Goal: Task Accomplishment & Management: Use online tool/utility

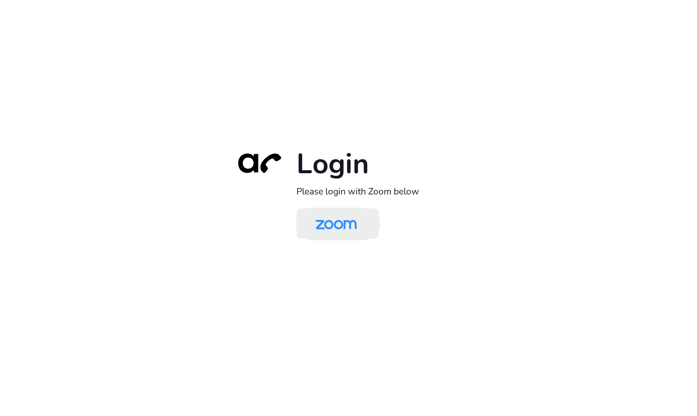
click at [339, 224] on img at bounding box center [336, 224] width 60 height 28
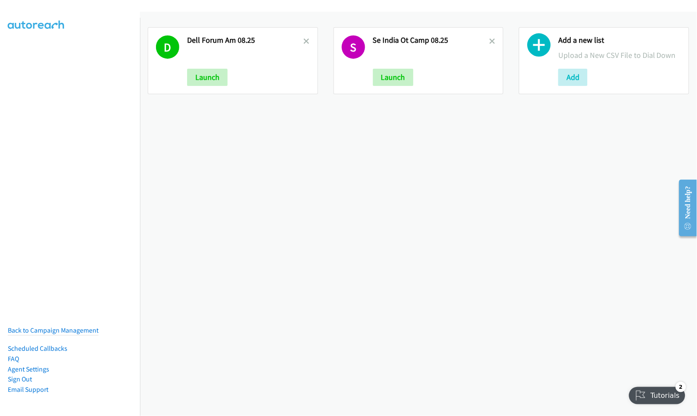
click at [272, 188] on div "D Dell Forum Am 08.25 Launch S Se India Ot Camp 08.25 Launch Add a new list Upl…" at bounding box center [418, 214] width 557 height 405
click at [564, 74] on button "Add" at bounding box center [572, 77] width 29 height 17
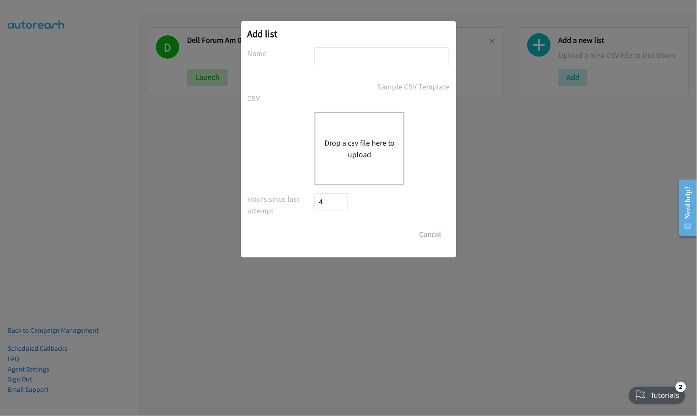
click at [357, 126] on div "Drop a csv file here to upload" at bounding box center [360, 148] width 90 height 73
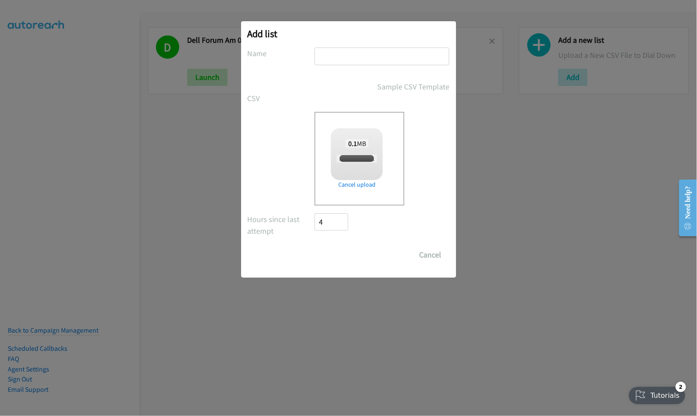
checkbox input "true"
click at [349, 53] on input "text" at bounding box center [382, 57] width 135 height 18
type input "Dell AM Camp 08.26"
drag, startPoint x: 348, startPoint y: 251, endPoint x: 356, endPoint y: 245, distance: 9.6
click at [348, 251] on input "Save List" at bounding box center [337, 254] width 45 height 17
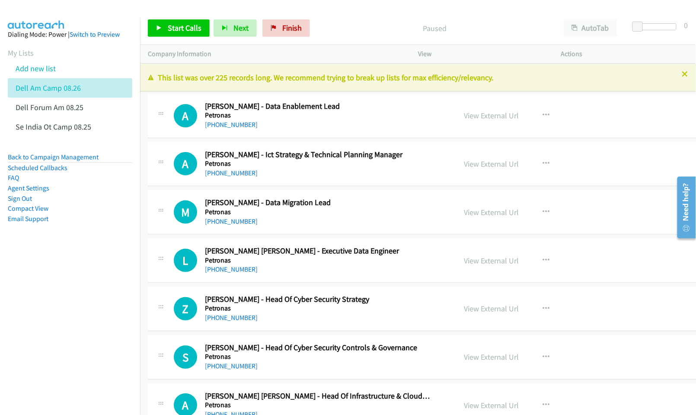
click at [94, 300] on nav "Dialing Mode: Power | Switch to Preview My Lists Add new list Dell Am Camp 08.2…" at bounding box center [70, 225] width 140 height 415
click at [47, 279] on nav "Dialing Mode: Power | Switch to Preview My Lists Add new list Dell Am Camp 08.2…" at bounding box center [70, 225] width 140 height 415
click at [471, 113] on link "View External Url" at bounding box center [491, 116] width 55 height 10
